Goal: Transaction & Acquisition: Purchase product/service

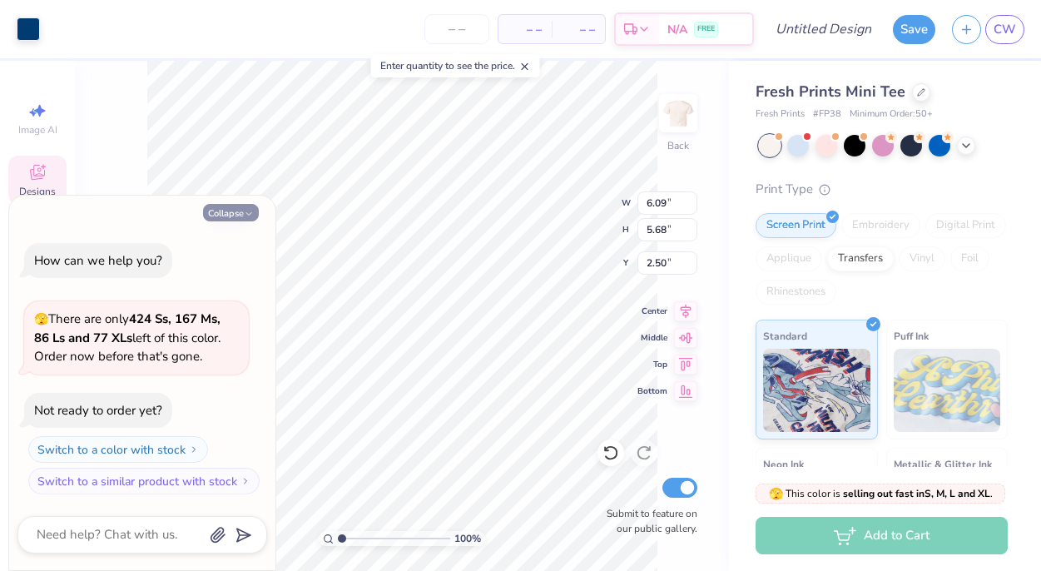
click at [228, 211] on button "Collapse" at bounding box center [231, 212] width 56 height 17
type textarea "x"
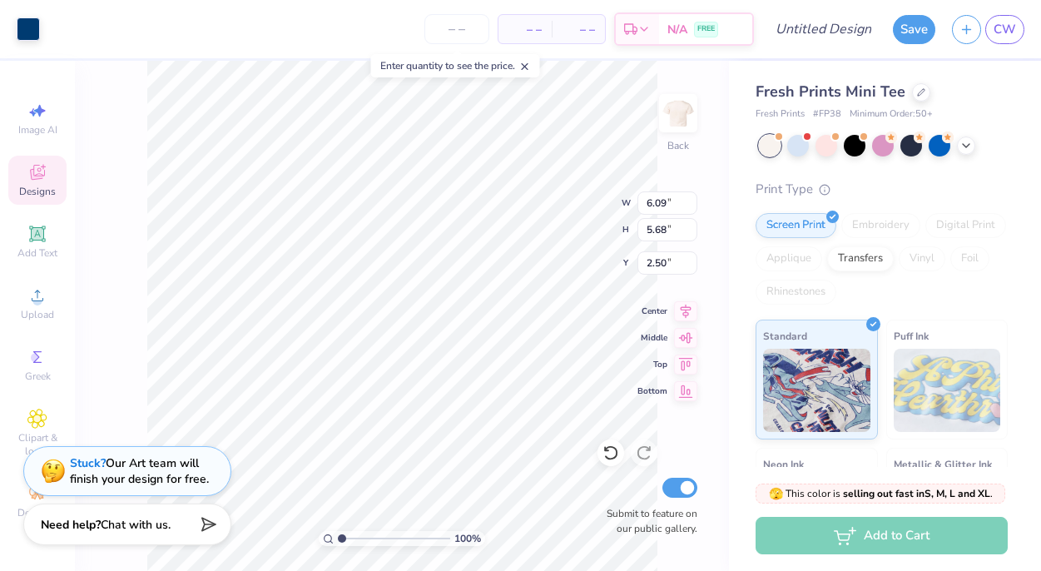
type input "7.00"
type input "2.09"
type input "7.42"
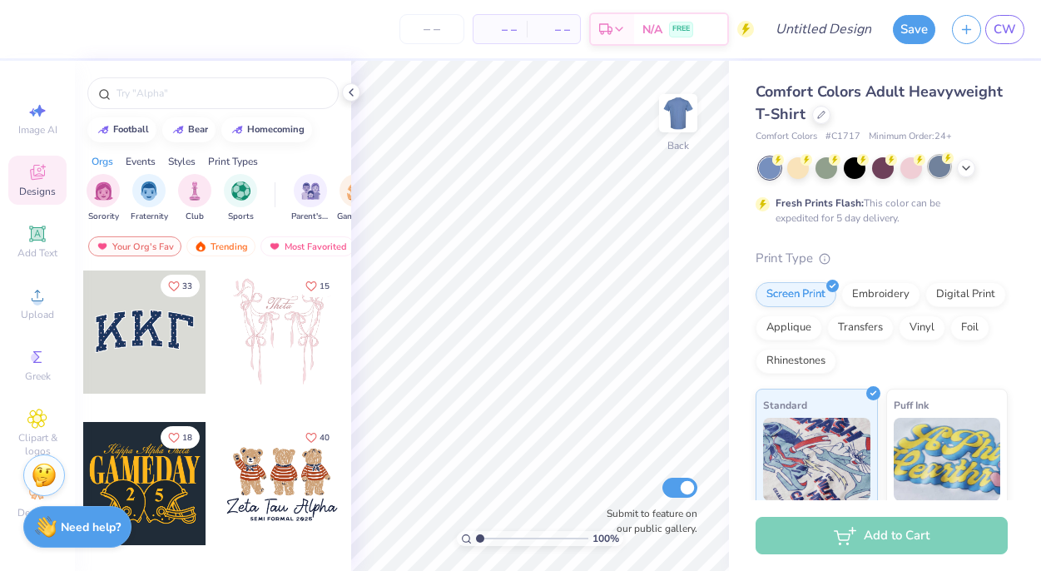
click at [938, 164] on div at bounding box center [939, 167] width 22 height 22
click at [967, 163] on icon at bounding box center [965, 166] width 13 height 13
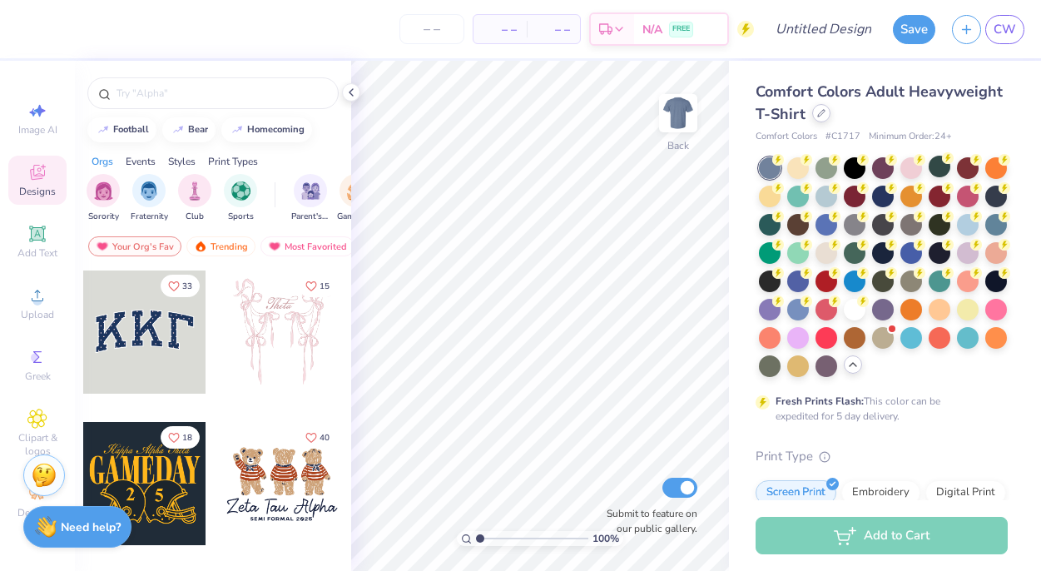
click at [818, 114] on icon at bounding box center [821, 113] width 8 height 8
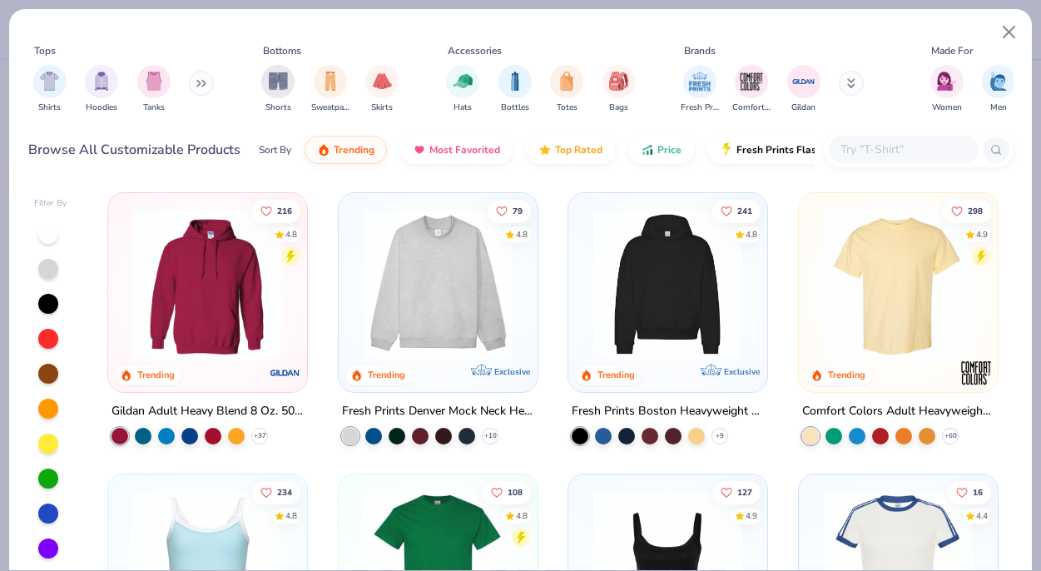
click at [897, 138] on div at bounding box center [904, 149] width 150 height 27
click at [745, 86] on img "filter for Comfort Colors" at bounding box center [751, 79] width 25 height 25
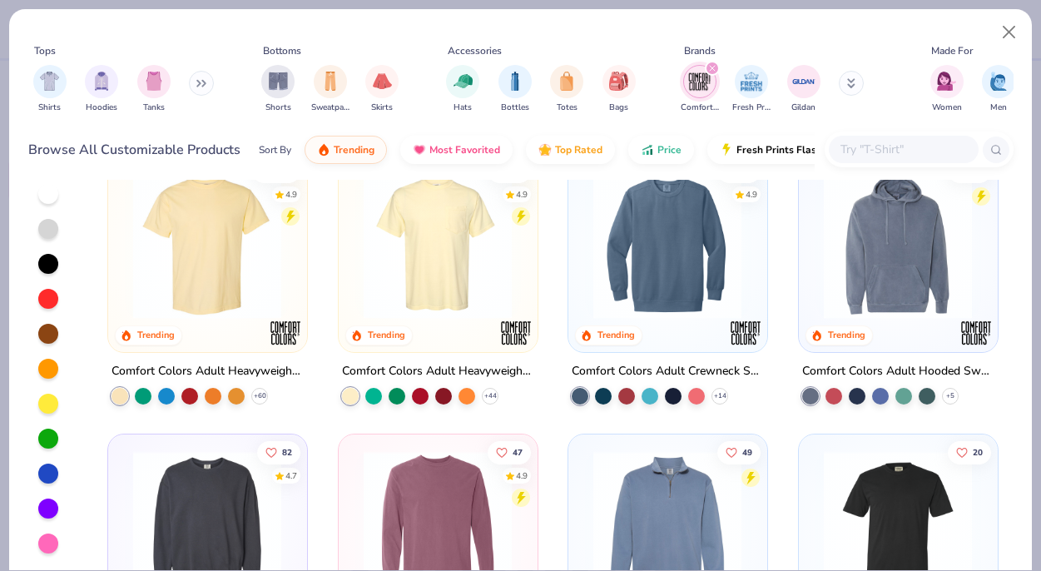
click at [408, 296] on img at bounding box center [437, 244] width 165 height 149
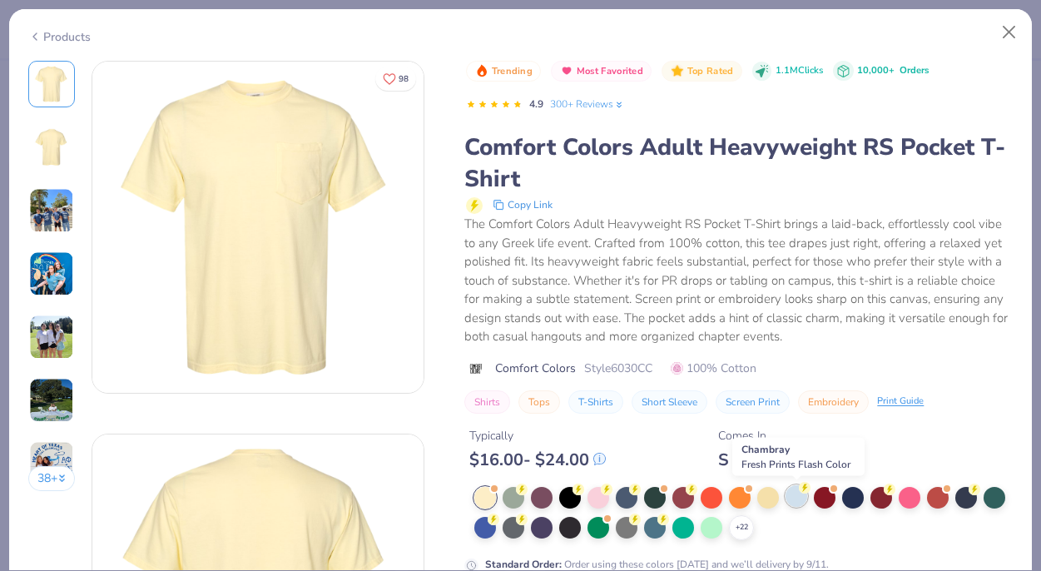
click at [794, 496] on div at bounding box center [796, 496] width 22 height 22
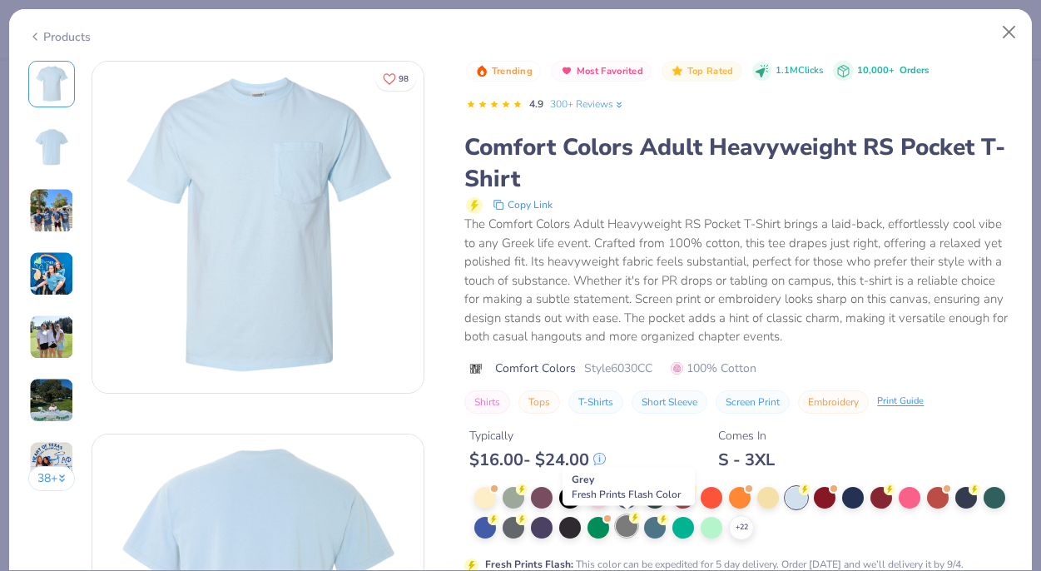
click at [635, 529] on div at bounding box center [627, 526] width 22 height 22
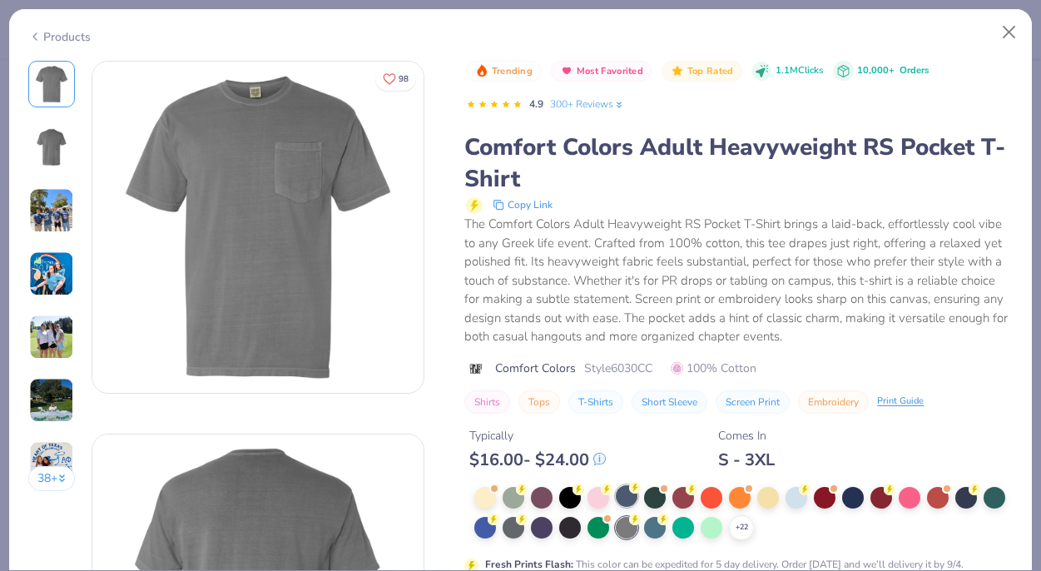
click at [634, 501] on div at bounding box center [627, 496] width 22 height 22
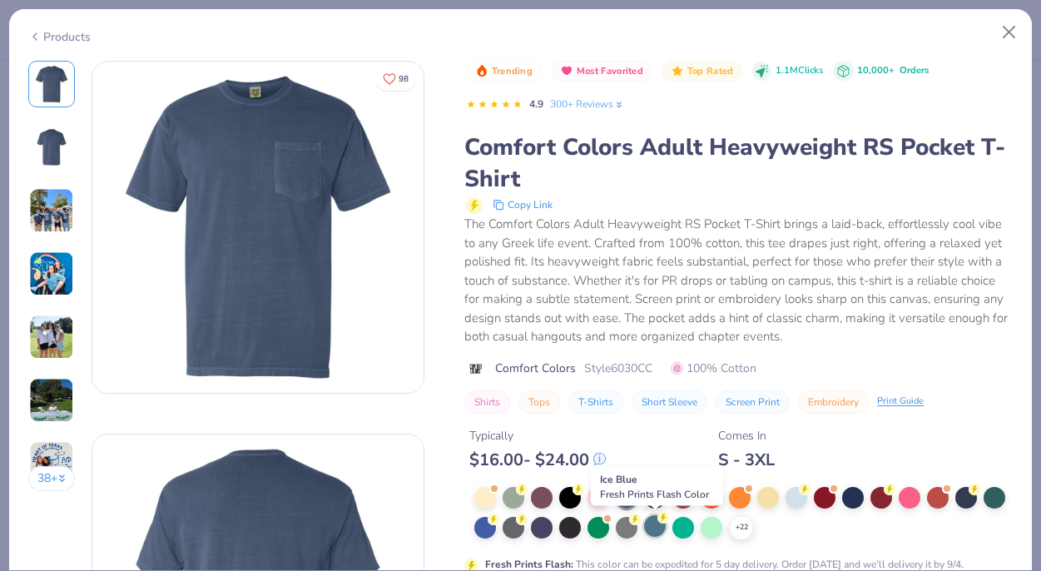
click at [653, 523] on div at bounding box center [655, 526] width 22 height 22
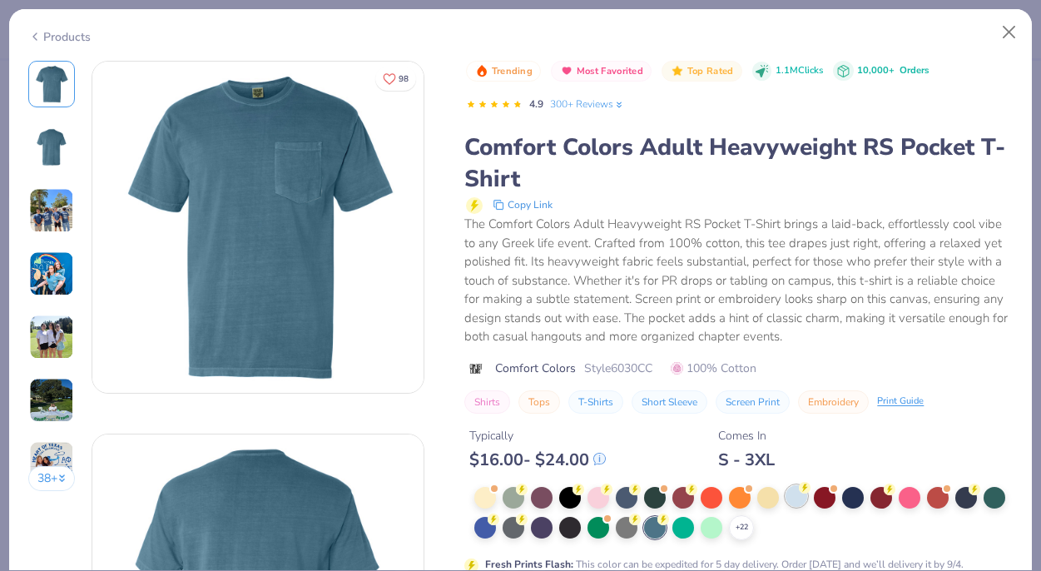
click at [527, 492] on circle at bounding box center [522, 489] width 12 height 12
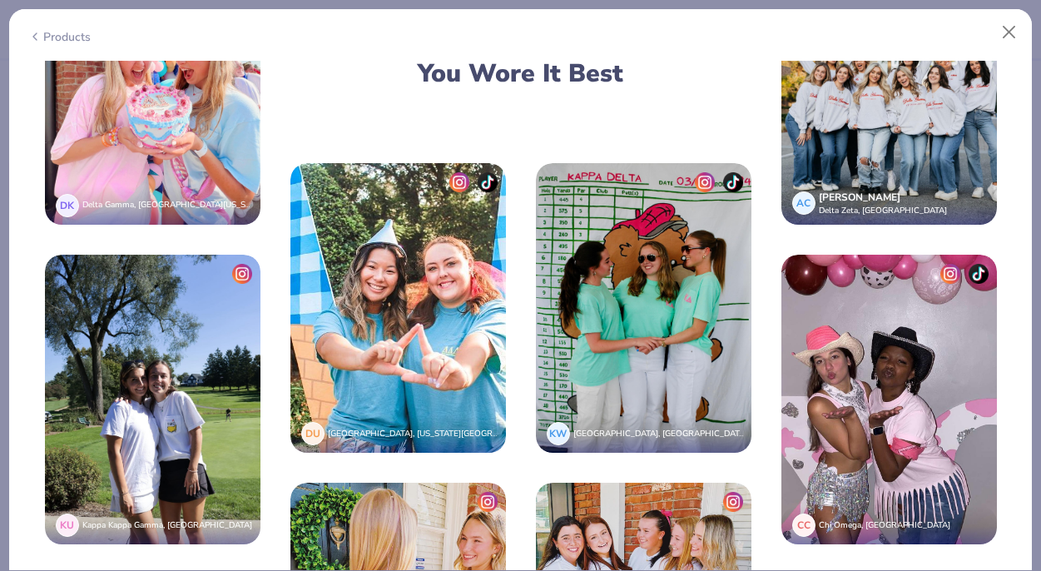
scroll to position [2876, 0]
